Goal: Find specific page/section: Find specific page/section

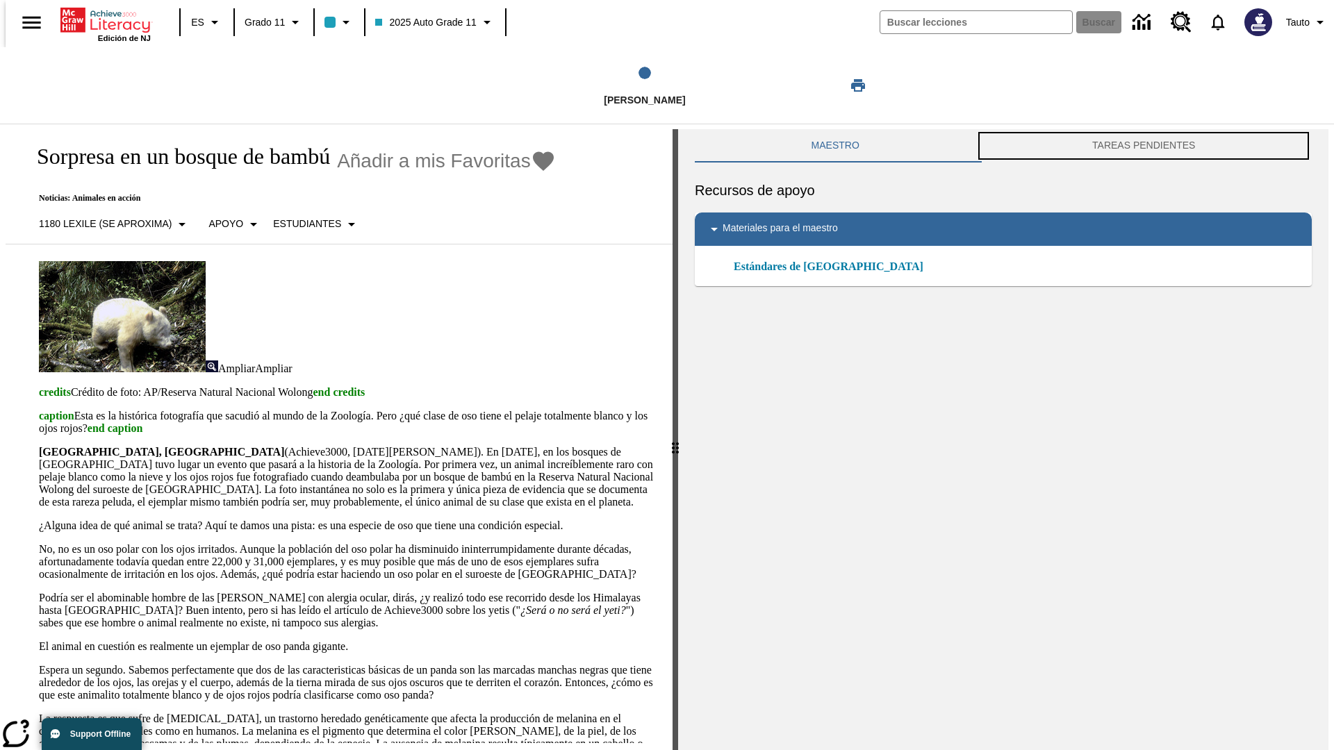
click at [1146, 146] on button "TAREAS PENDIENTES" at bounding box center [1144, 145] width 336 height 33
